Goal: Information Seeking & Learning: Find specific fact

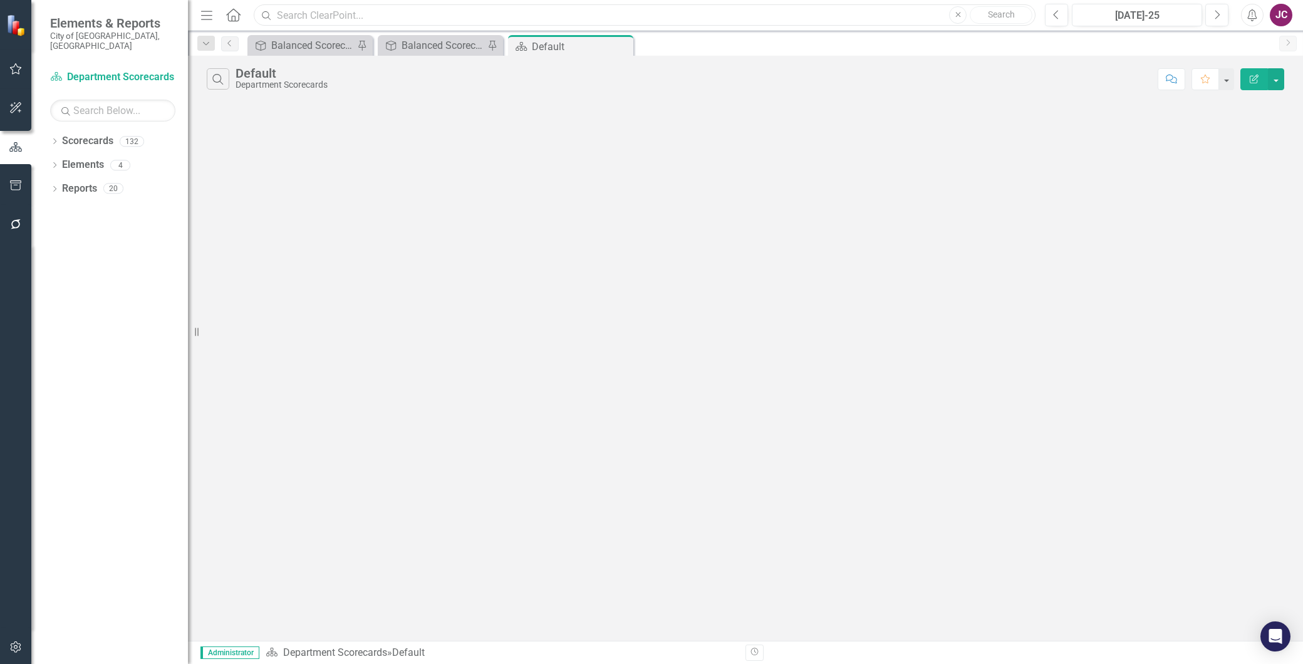
click at [304, 19] on input "text" at bounding box center [645, 15] width 782 height 22
type input "vacancy rate"
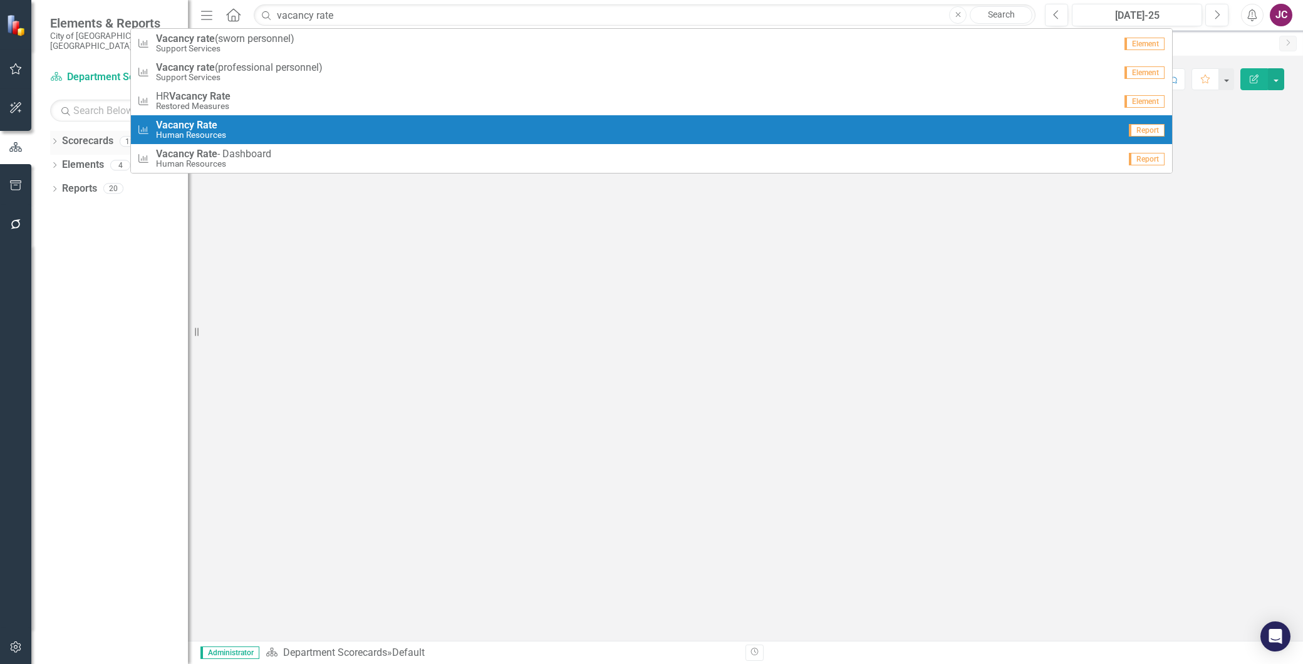
click at [51, 139] on icon "Dropdown" at bounding box center [54, 142] width 9 height 7
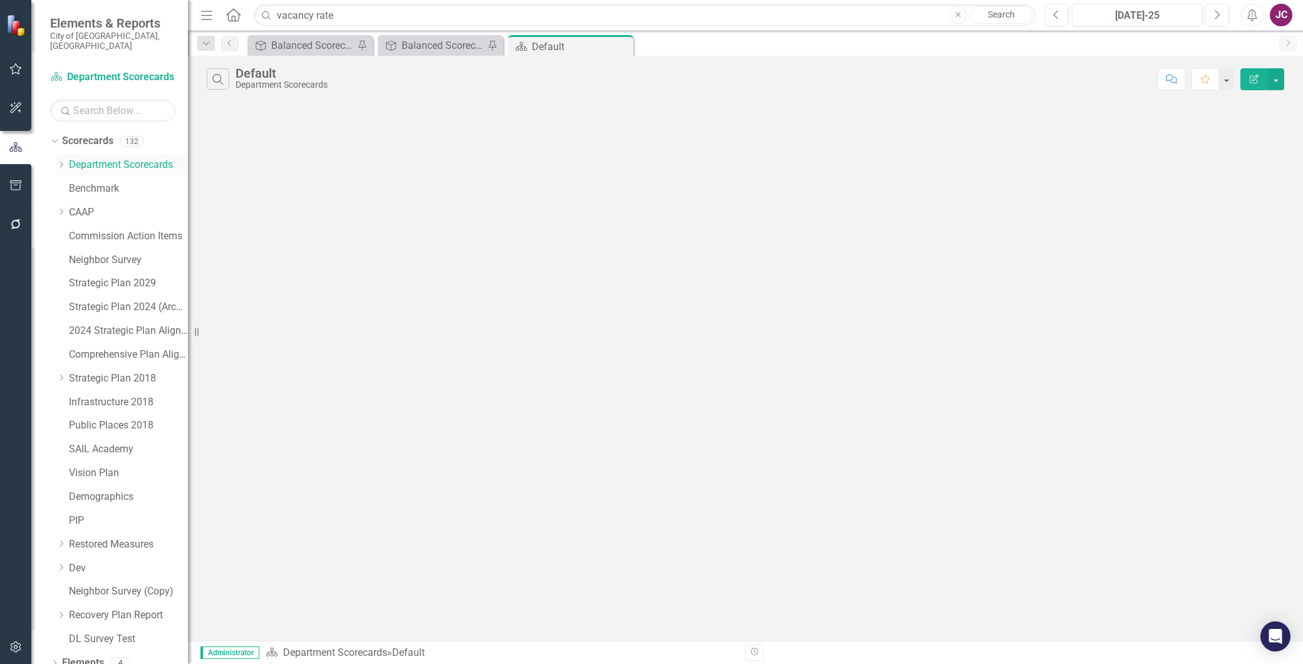
click at [64, 161] on icon "Dropdown" at bounding box center [60, 165] width 9 height 8
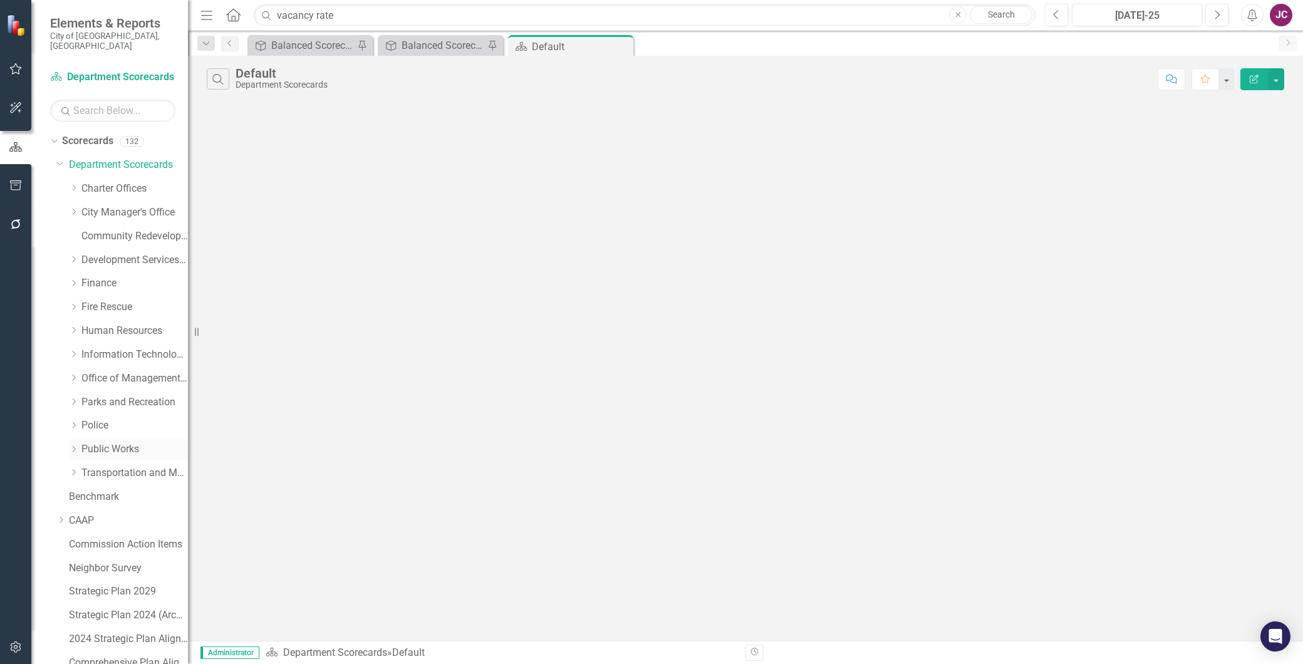
click at [96, 442] on link "Public Works" at bounding box center [134, 449] width 106 height 14
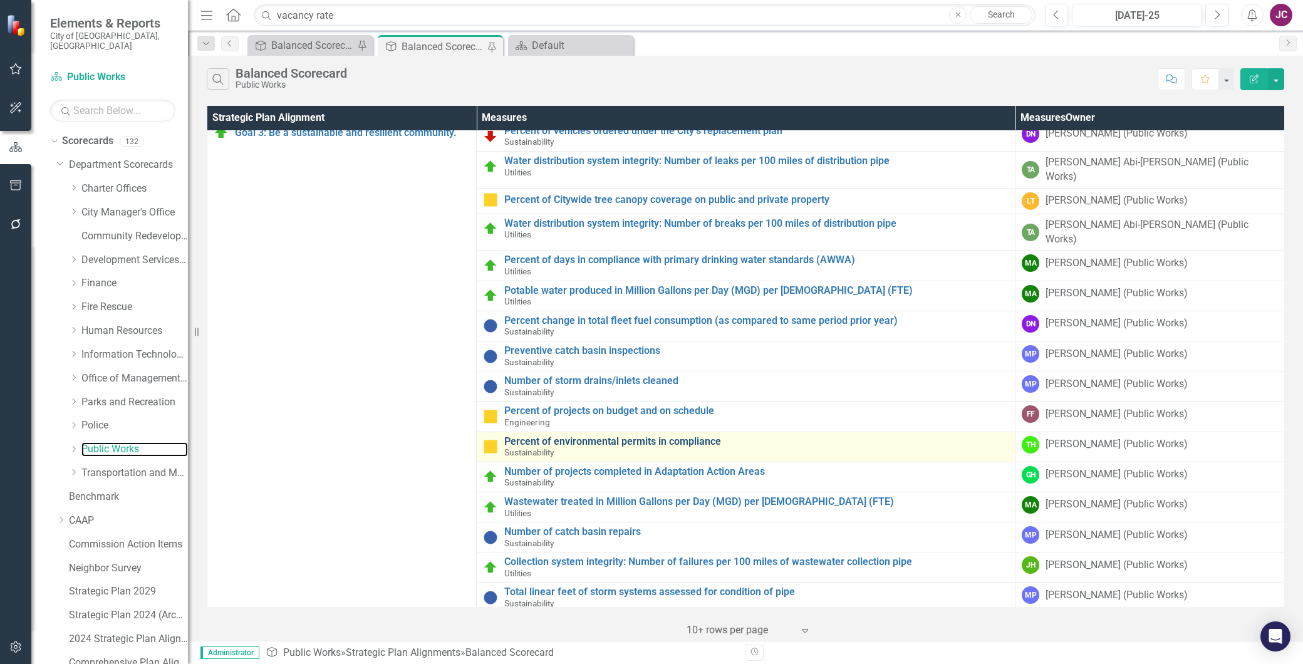
scroll to position [13, 0]
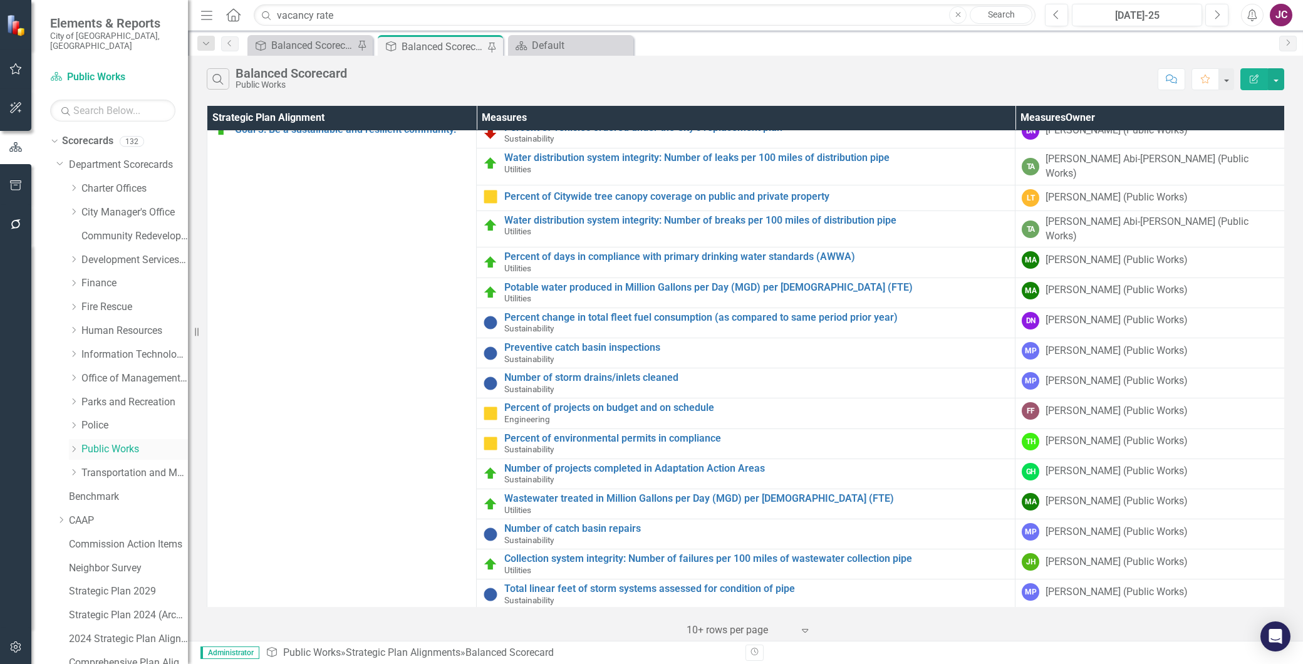
click at [73, 445] on icon "Dropdown" at bounding box center [73, 449] width 9 height 8
click at [129, 466] on link "PWD Administration" at bounding box center [141, 473] width 94 height 14
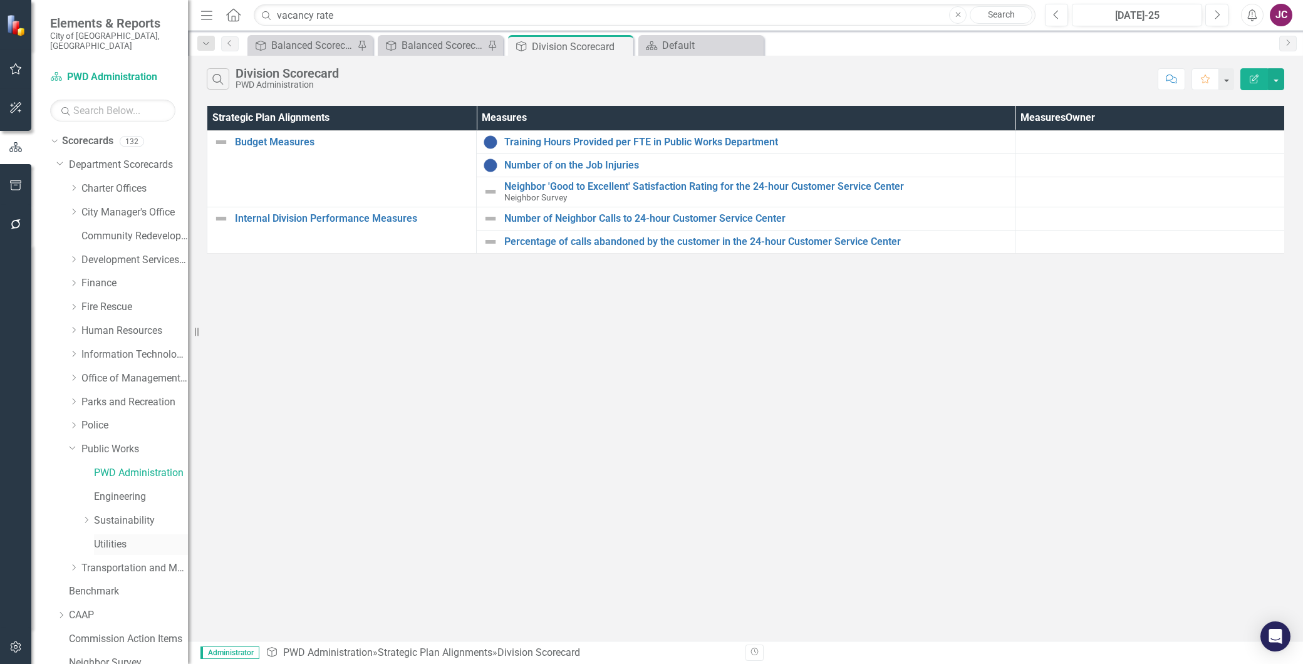
click at [114, 537] on link "Utilities" at bounding box center [141, 544] width 94 height 14
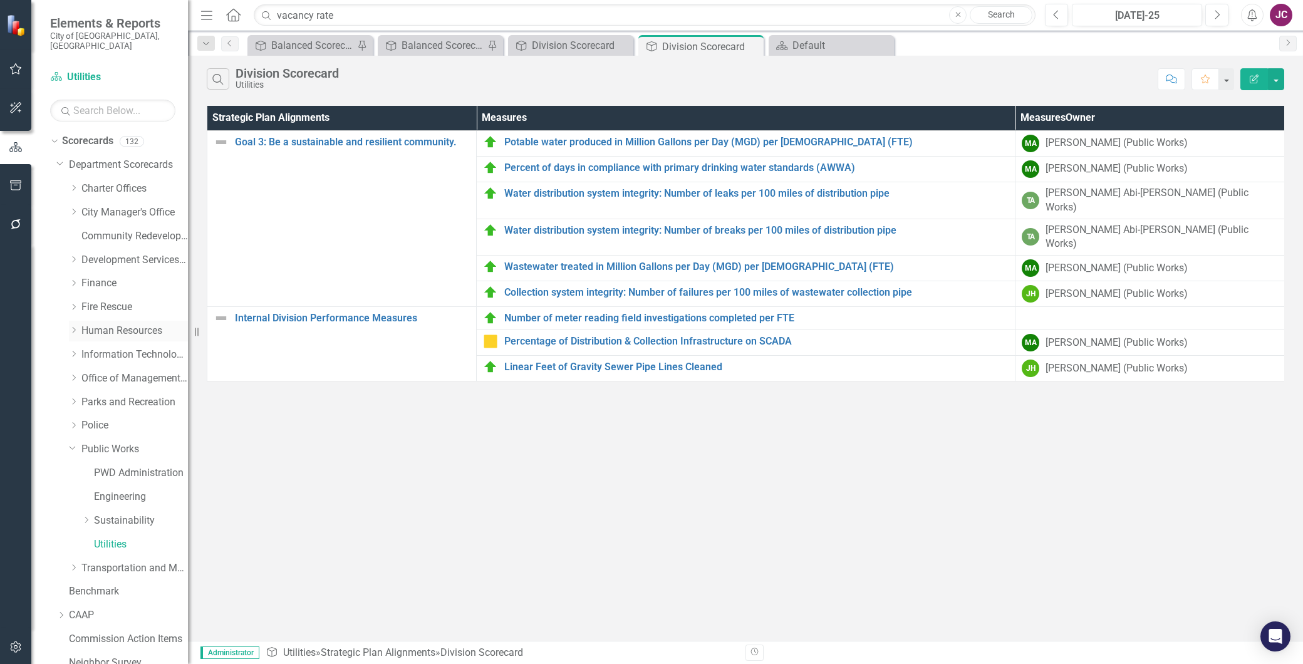
drag, startPoint x: 116, startPoint y: 317, endPoint x: 158, endPoint y: 319, distance: 42.0
click at [116, 324] on link "Human Resources" at bounding box center [134, 331] width 106 height 14
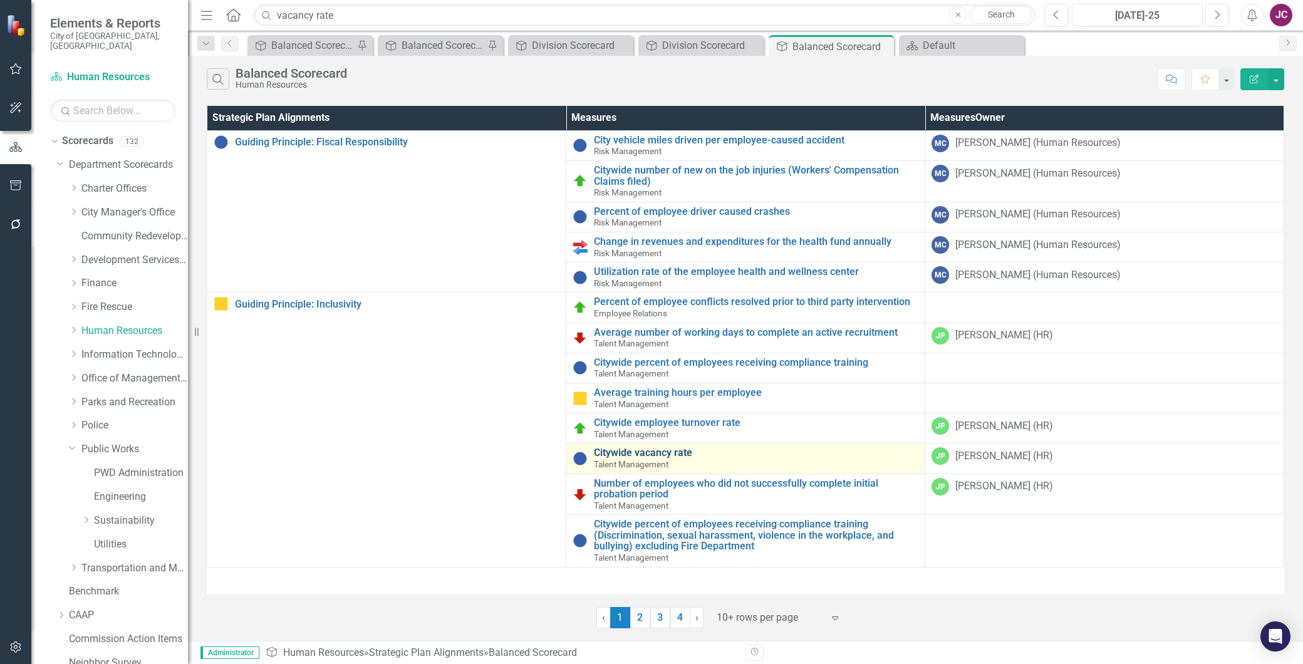
click at [680, 450] on link "Citywide vacancy rate" at bounding box center [756, 452] width 324 height 11
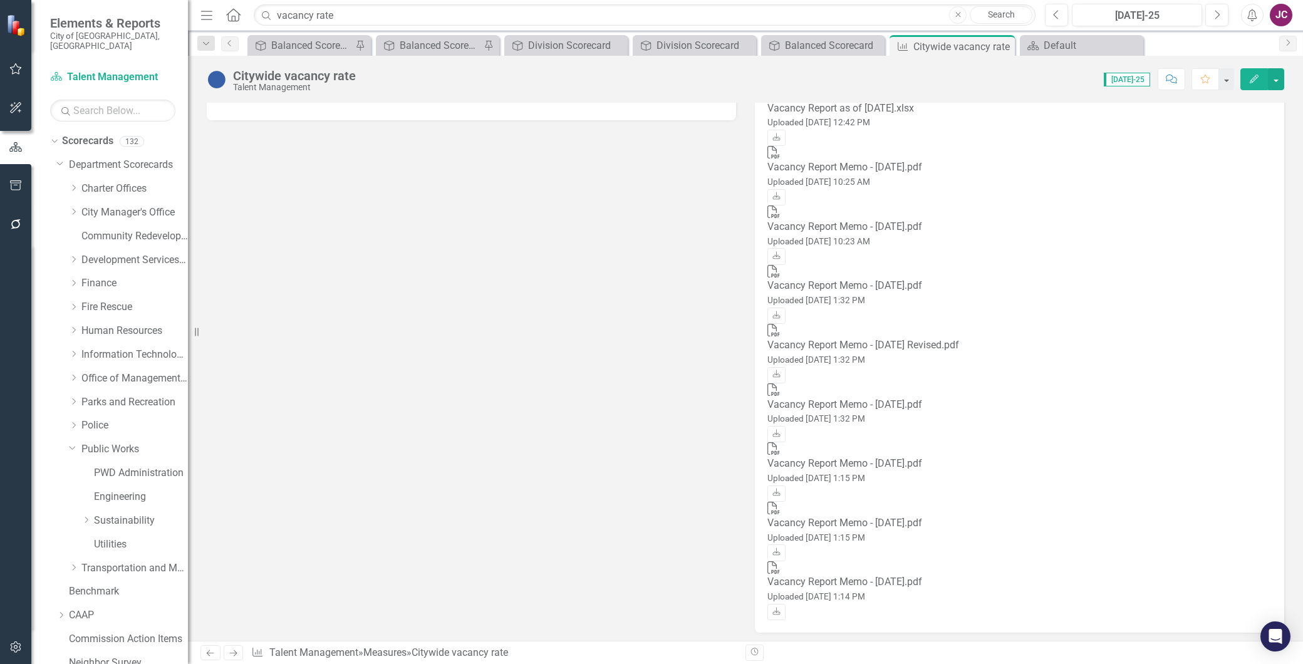
scroll to position [1210, 0]
click at [1053, 16] on icon "Previous" at bounding box center [1056, 14] width 7 height 11
click at [812, 46] on div "Balanced Scorecard" at bounding box center [825, 46] width 81 height 16
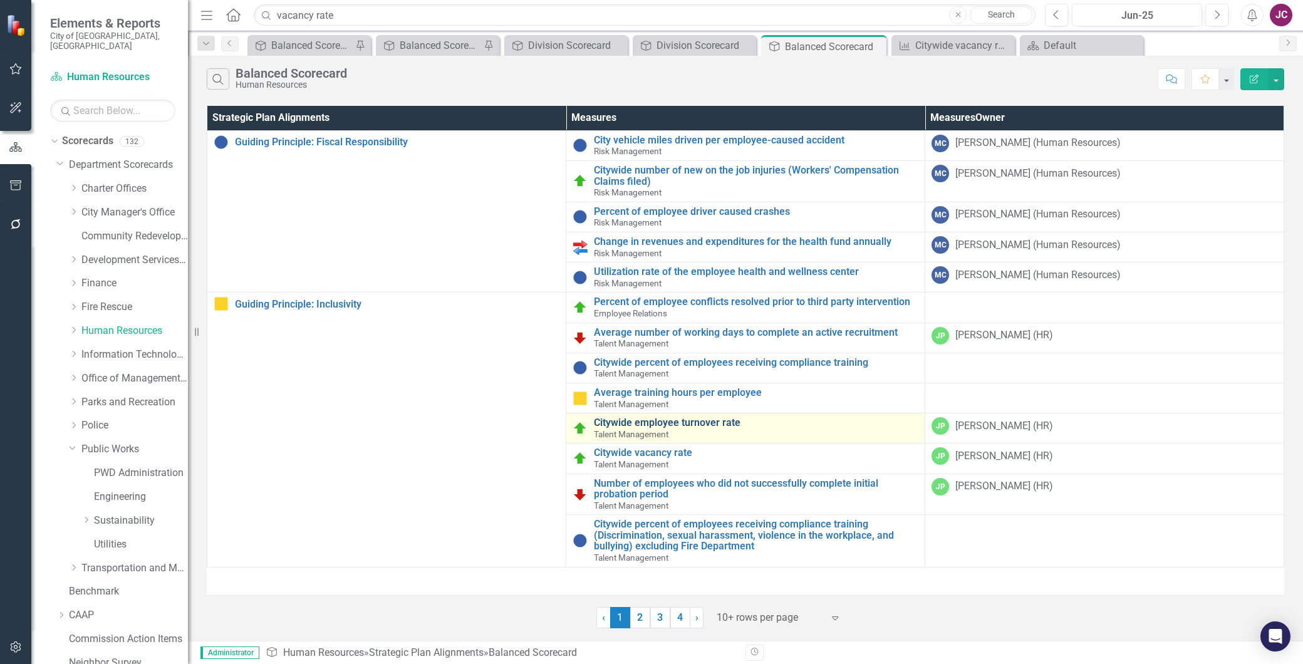
click at [663, 423] on link "Citywide employee turnover rate" at bounding box center [756, 422] width 324 height 11
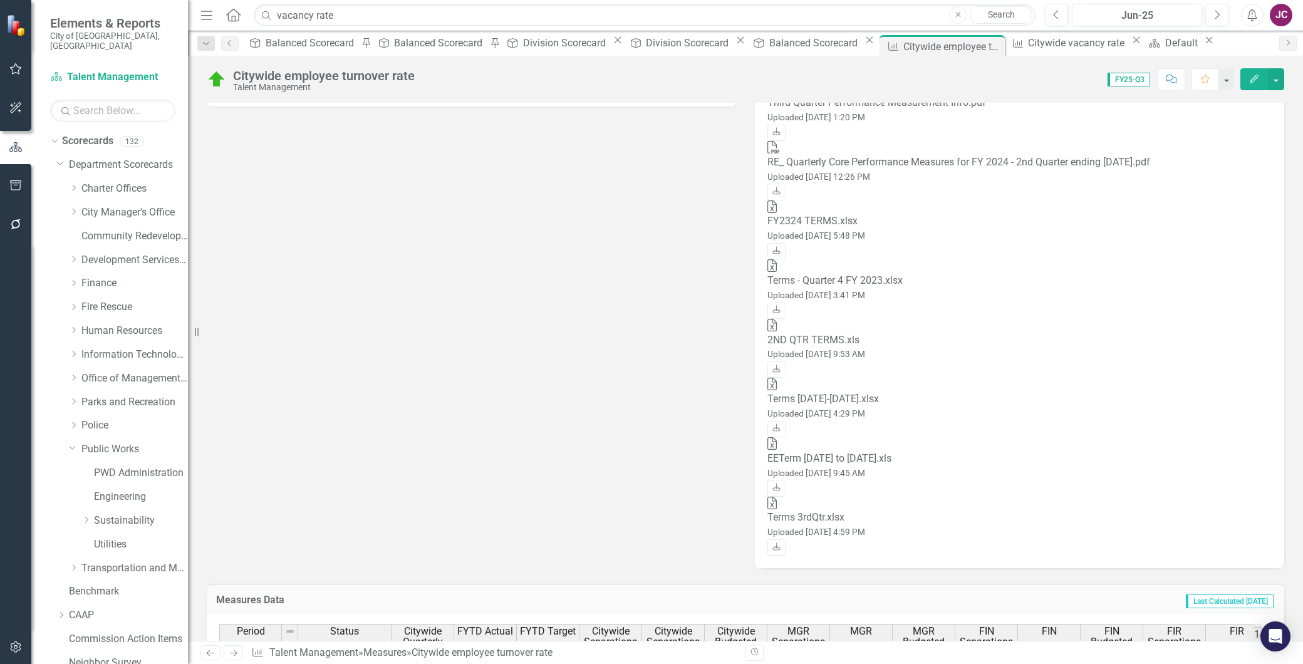
scroll to position [173, 0]
click at [91, 418] on link "Police" at bounding box center [134, 425] width 106 height 14
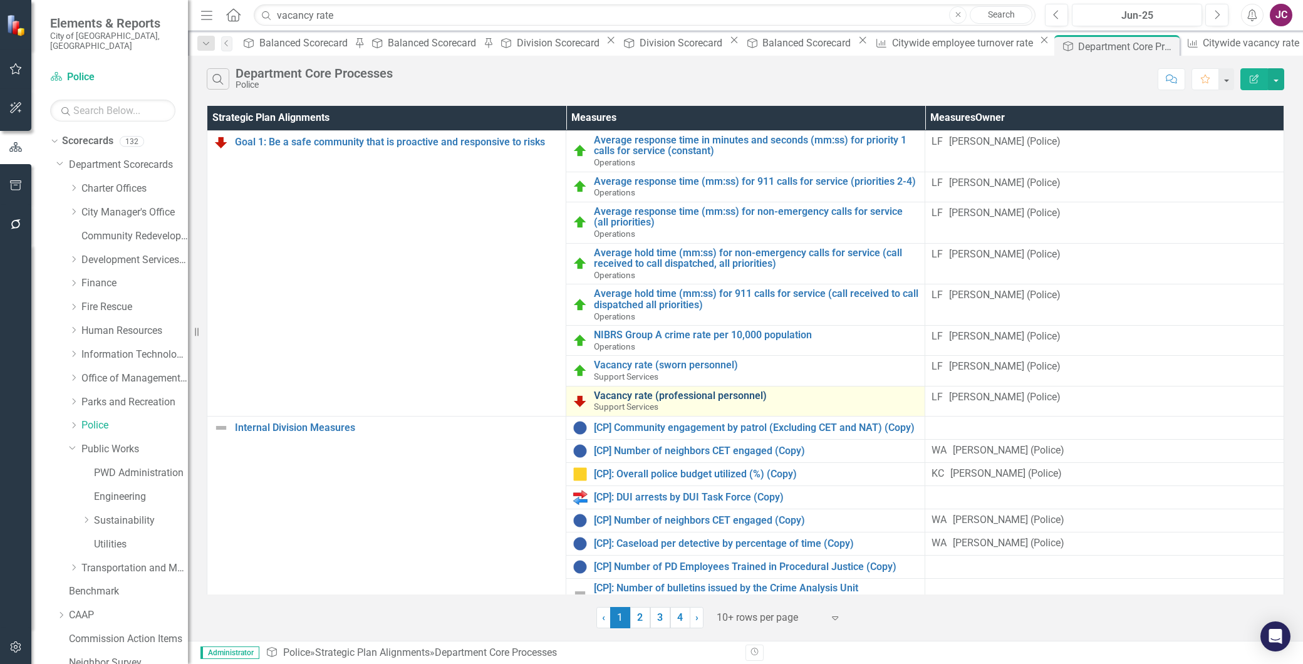
click at [704, 395] on link "Vacancy rate (professional personnel)" at bounding box center [756, 395] width 324 height 11
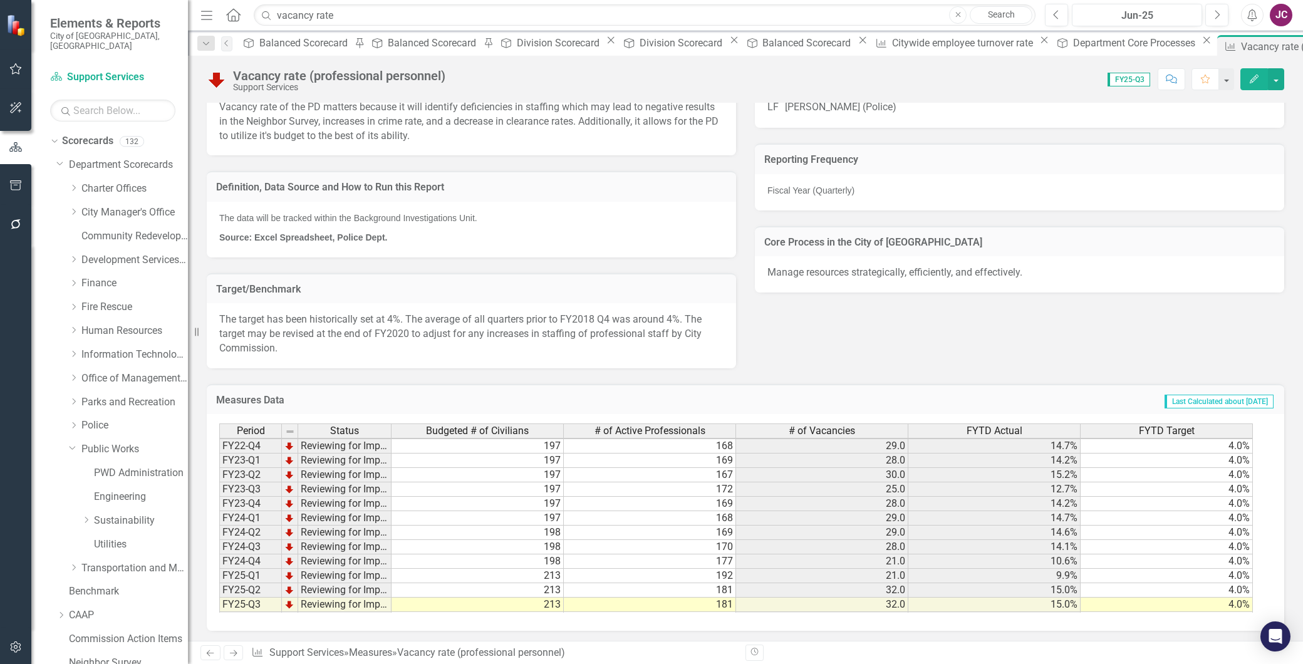
scroll to position [116, 0]
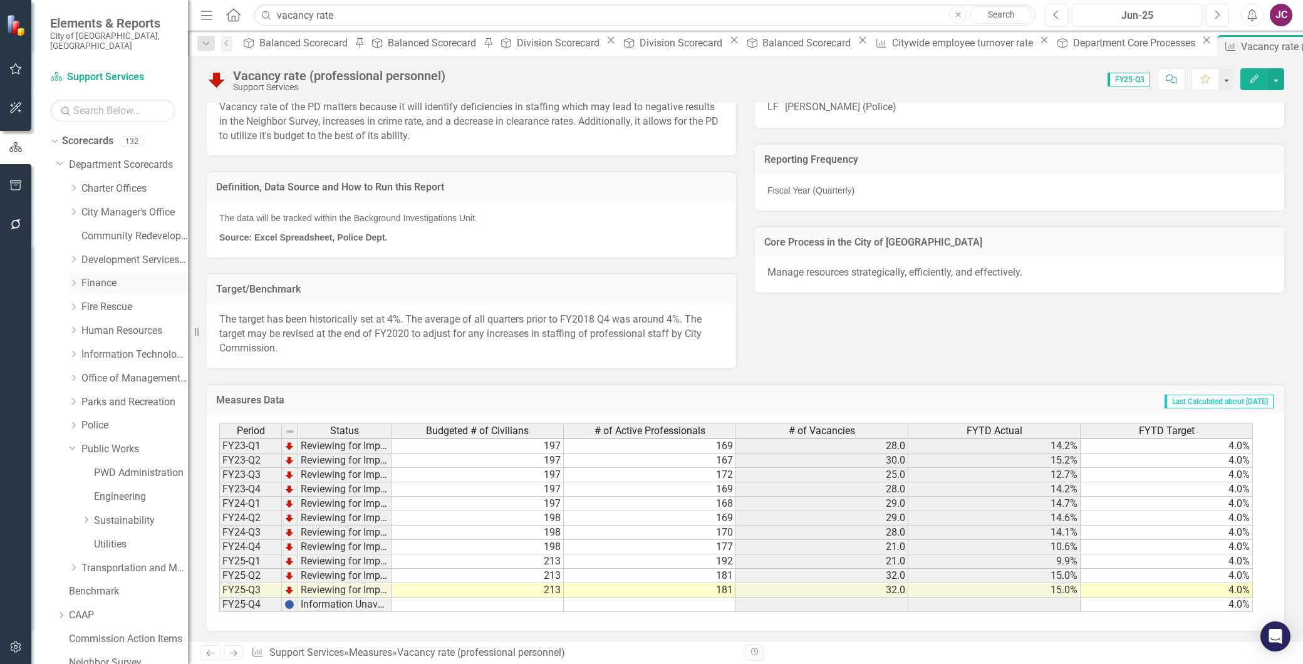
click at [98, 276] on link "Finance" at bounding box center [134, 283] width 106 height 14
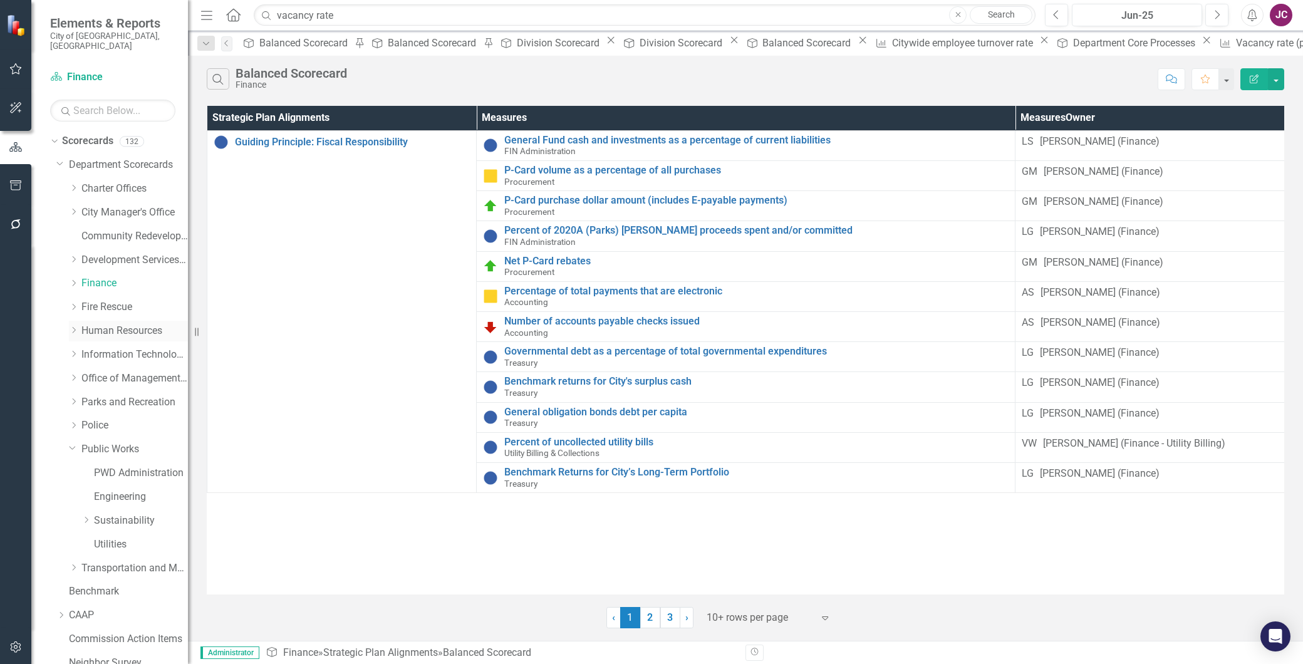
click at [109, 324] on link "Human Resources" at bounding box center [134, 331] width 106 height 14
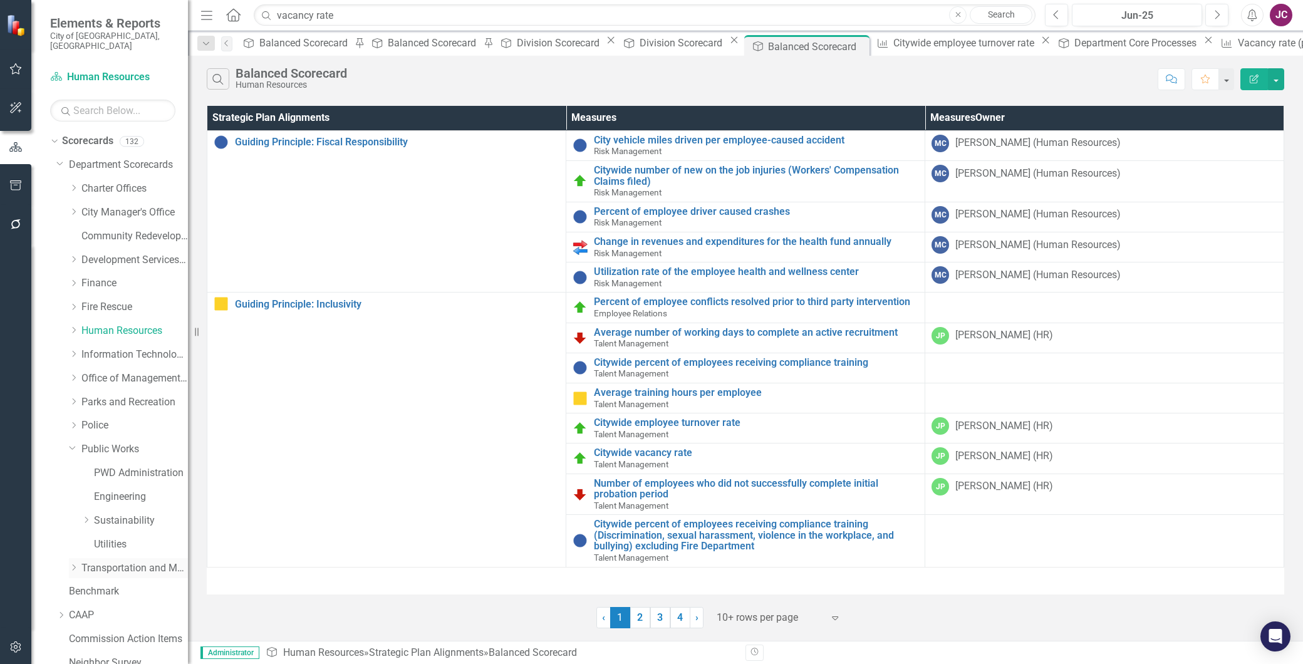
click at [100, 561] on link "Transportation and Mobility" at bounding box center [134, 568] width 106 height 14
